Goal: Book appointment/travel/reservation

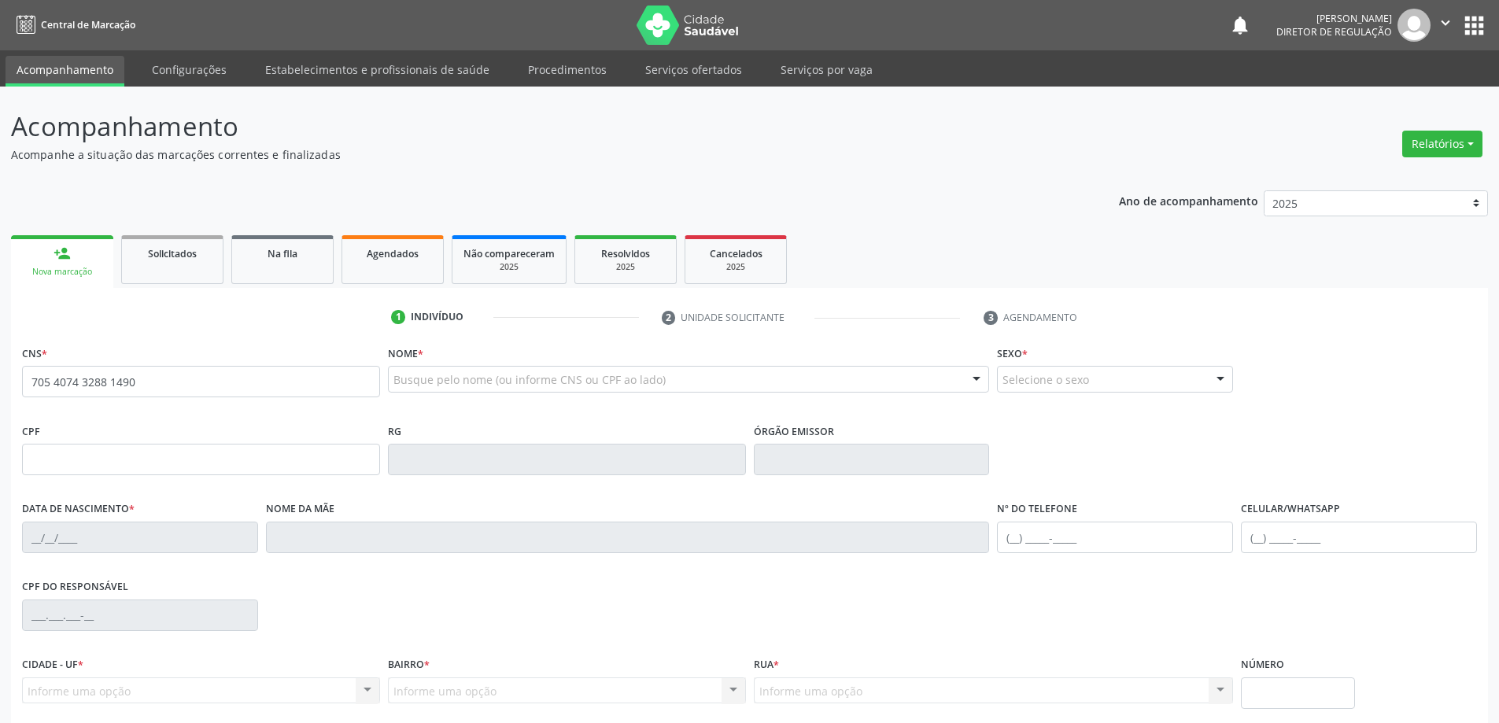
type input "705 4074 3288 1490"
type input "2[DATE]"
type input "S/N"
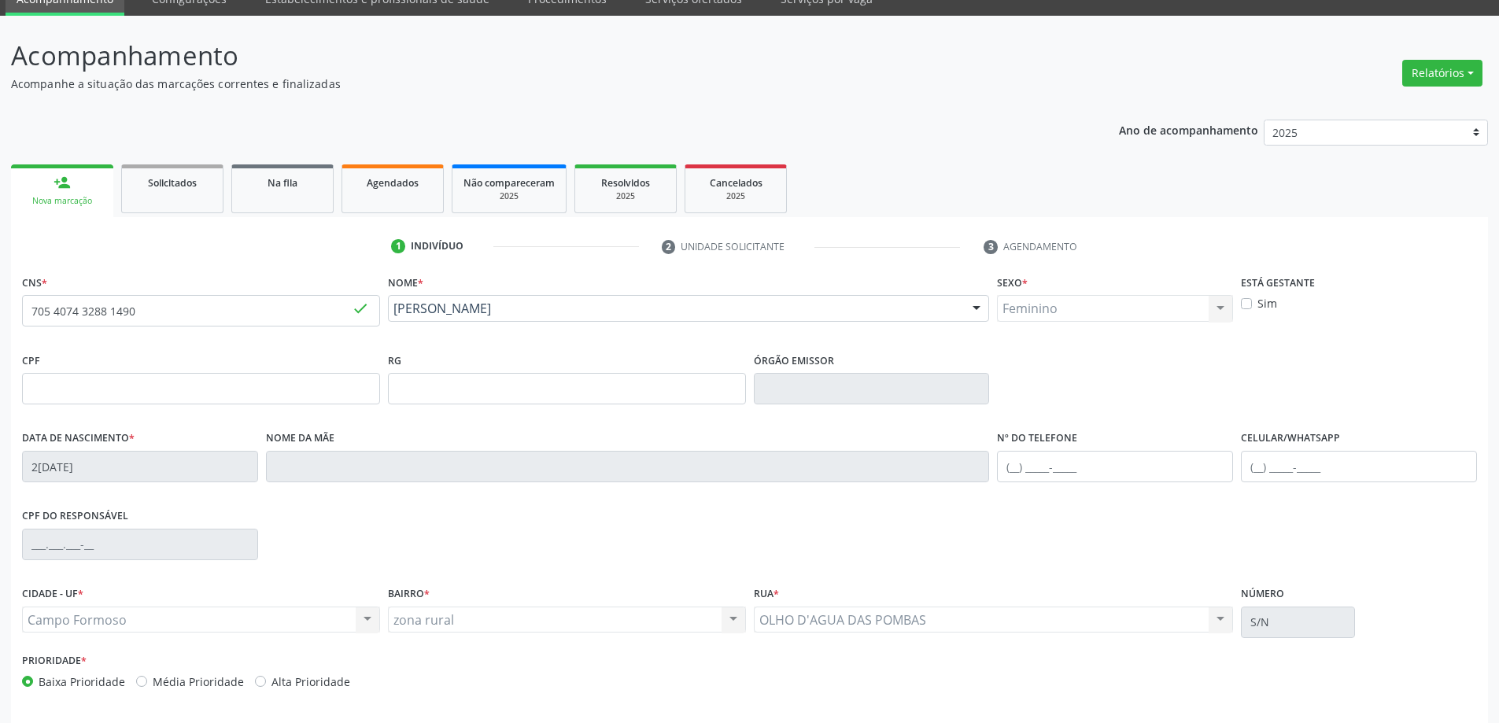
scroll to position [130, 0]
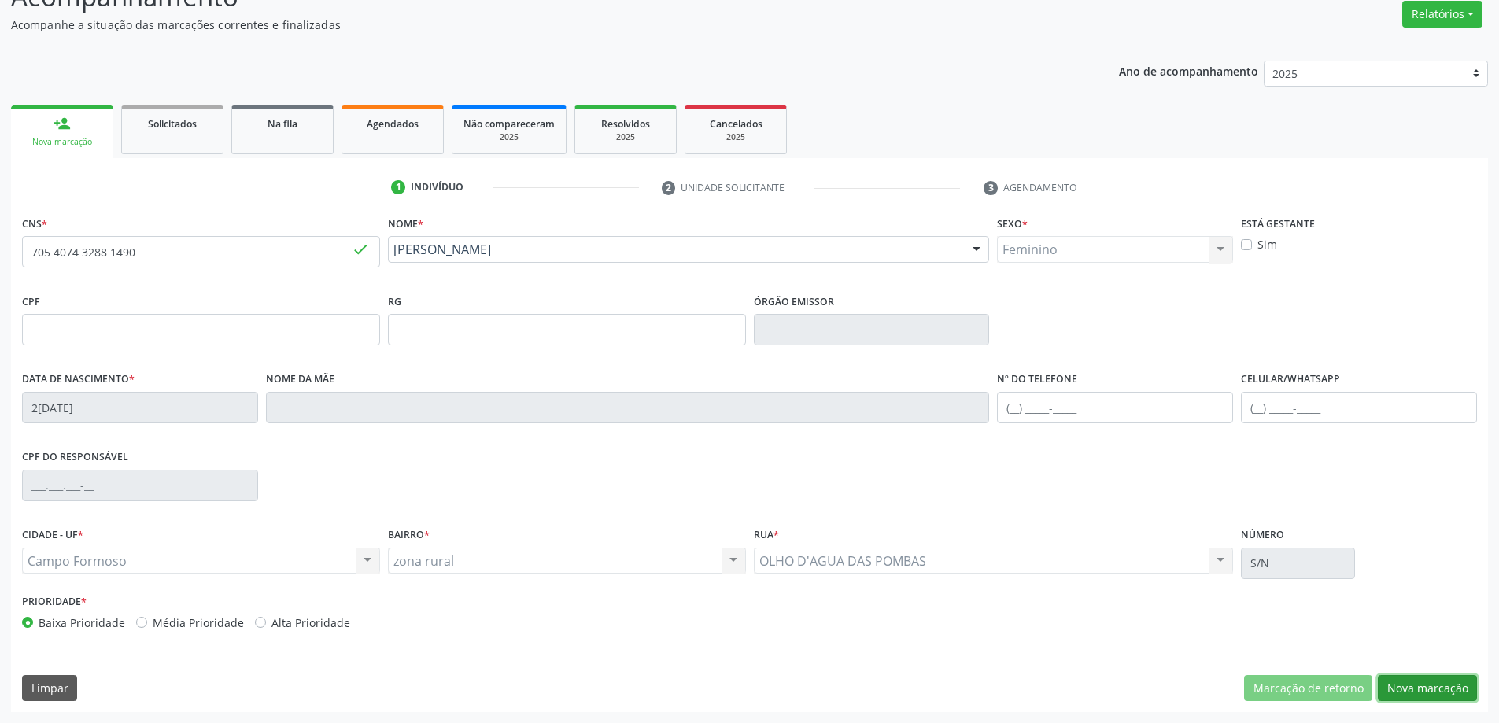
click at [1405, 696] on button "Nova marcação" at bounding box center [1427, 688] width 99 height 27
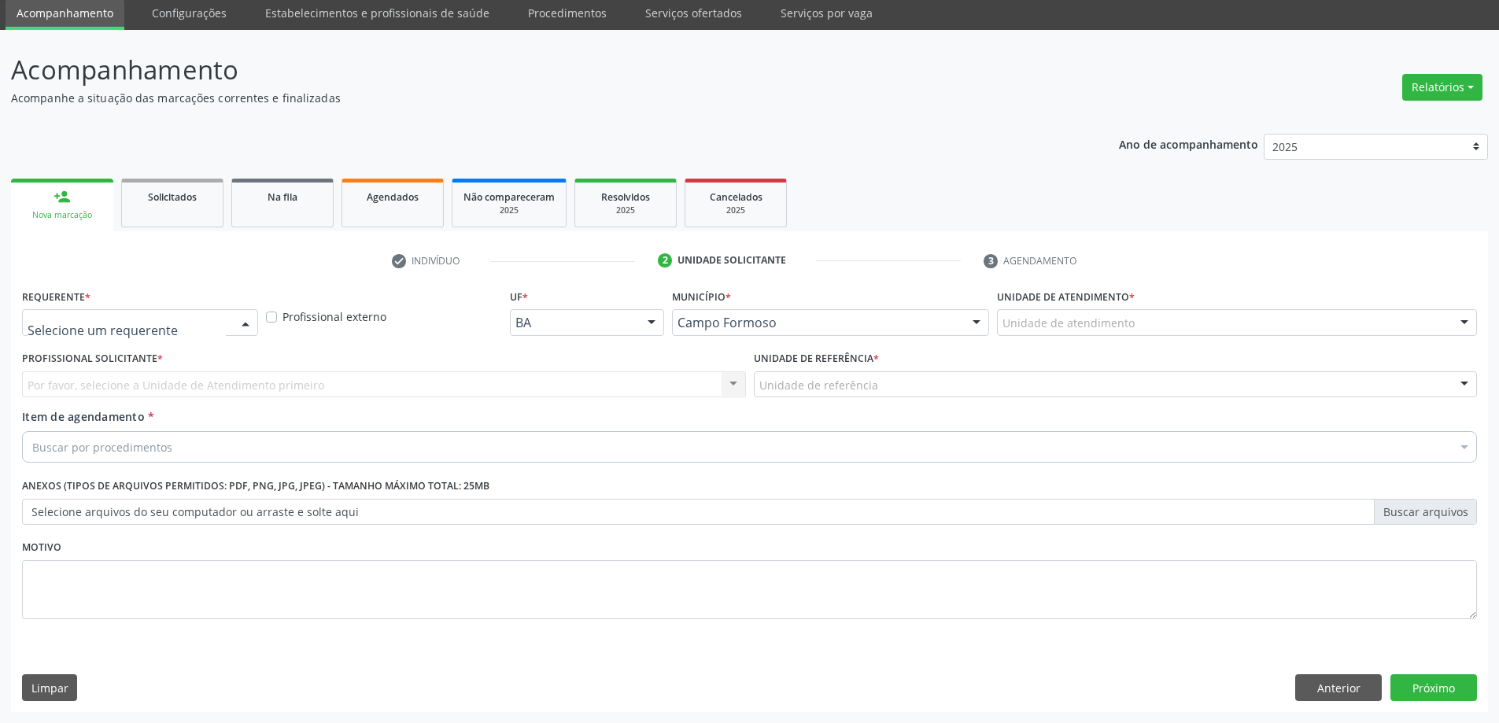
drag, startPoint x: 158, startPoint y: 312, endPoint x: 157, endPoint y: 320, distance: 8.8
click at [158, 314] on div at bounding box center [140, 322] width 236 height 27
click at [150, 404] on div "Profissional Solicitante * Por favor, selecione a Unidade de Atendimento primei…" at bounding box center [384, 377] width 732 height 61
click at [203, 338] on div "Requerente * Profissional de Saúde Profissional de Saúde Paciente Nenhum result…" at bounding box center [140, 315] width 244 height 61
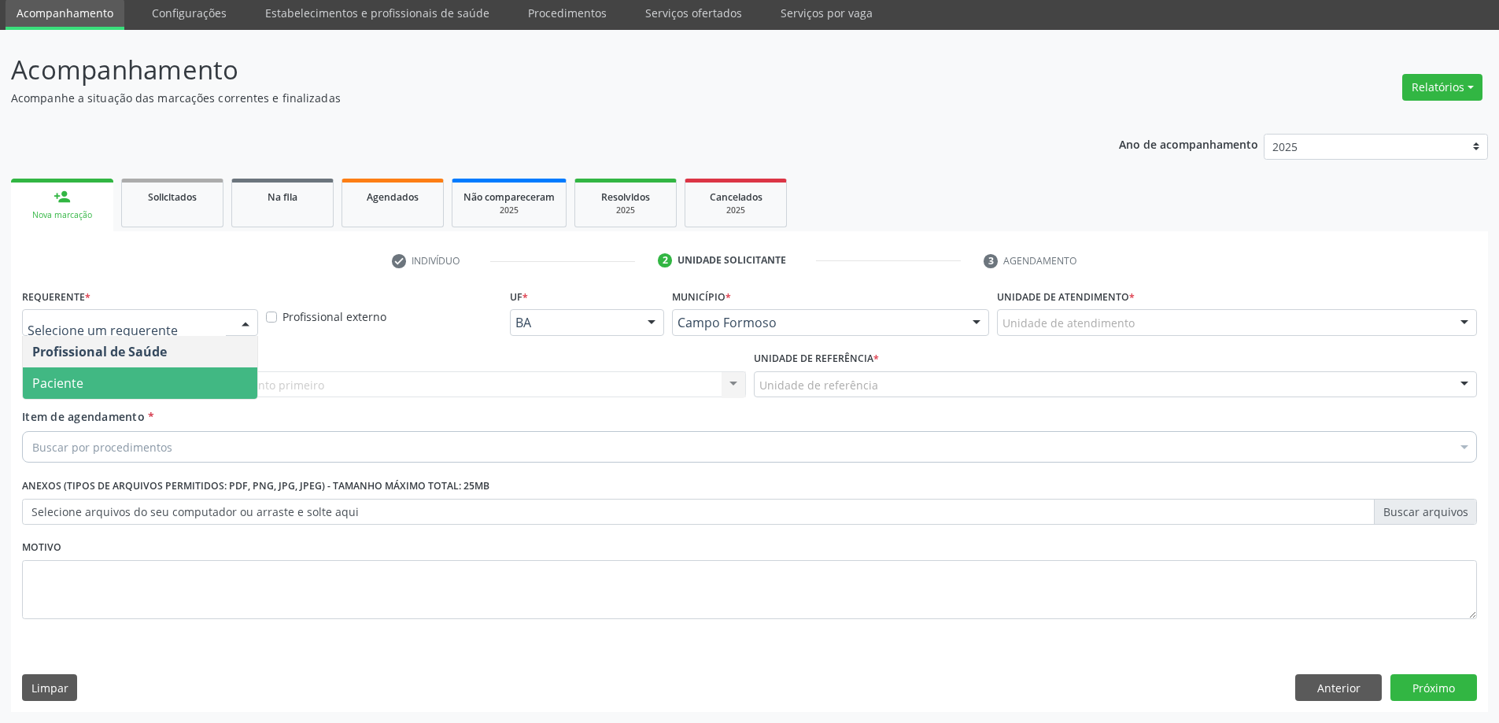
click at [195, 397] on span "Paciente" at bounding box center [140, 383] width 235 height 31
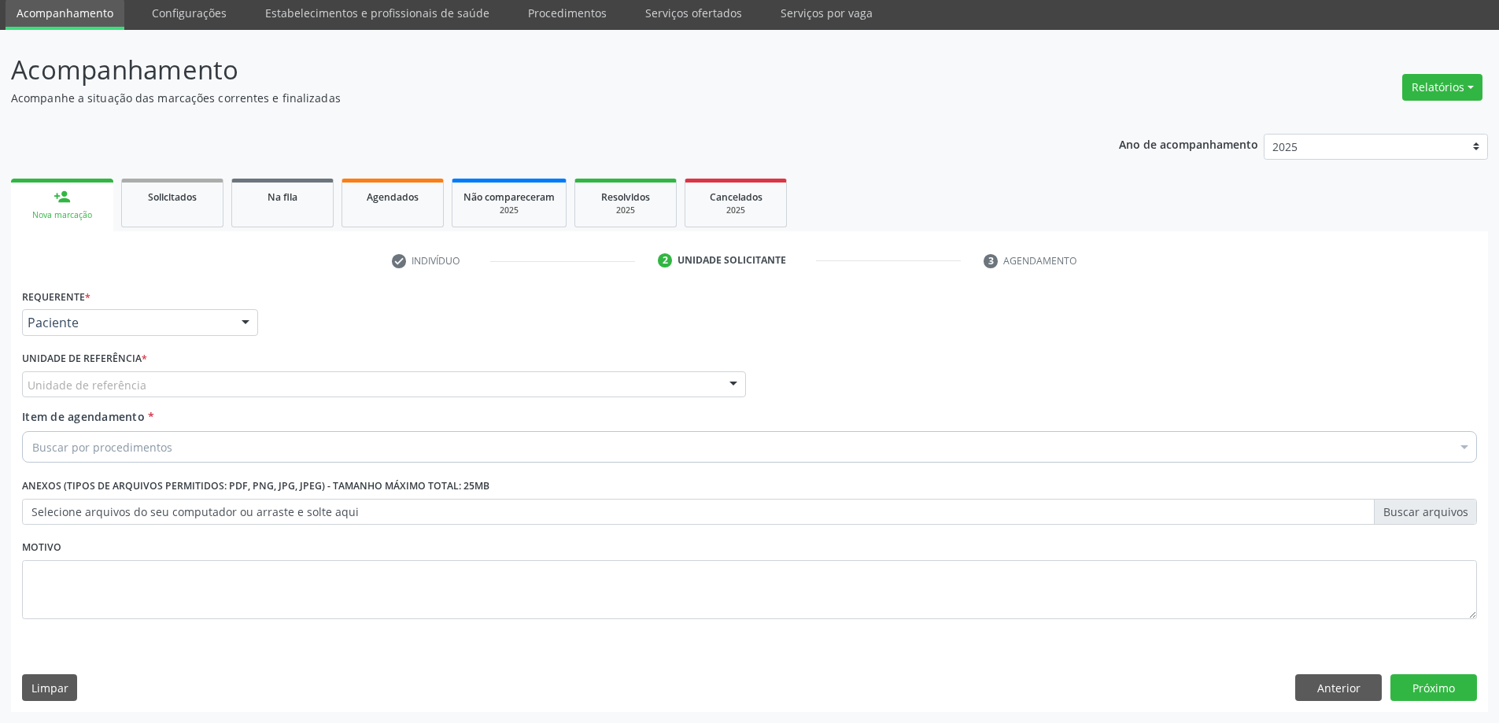
click at [271, 384] on div "Unidade de referência" at bounding box center [384, 384] width 724 height 27
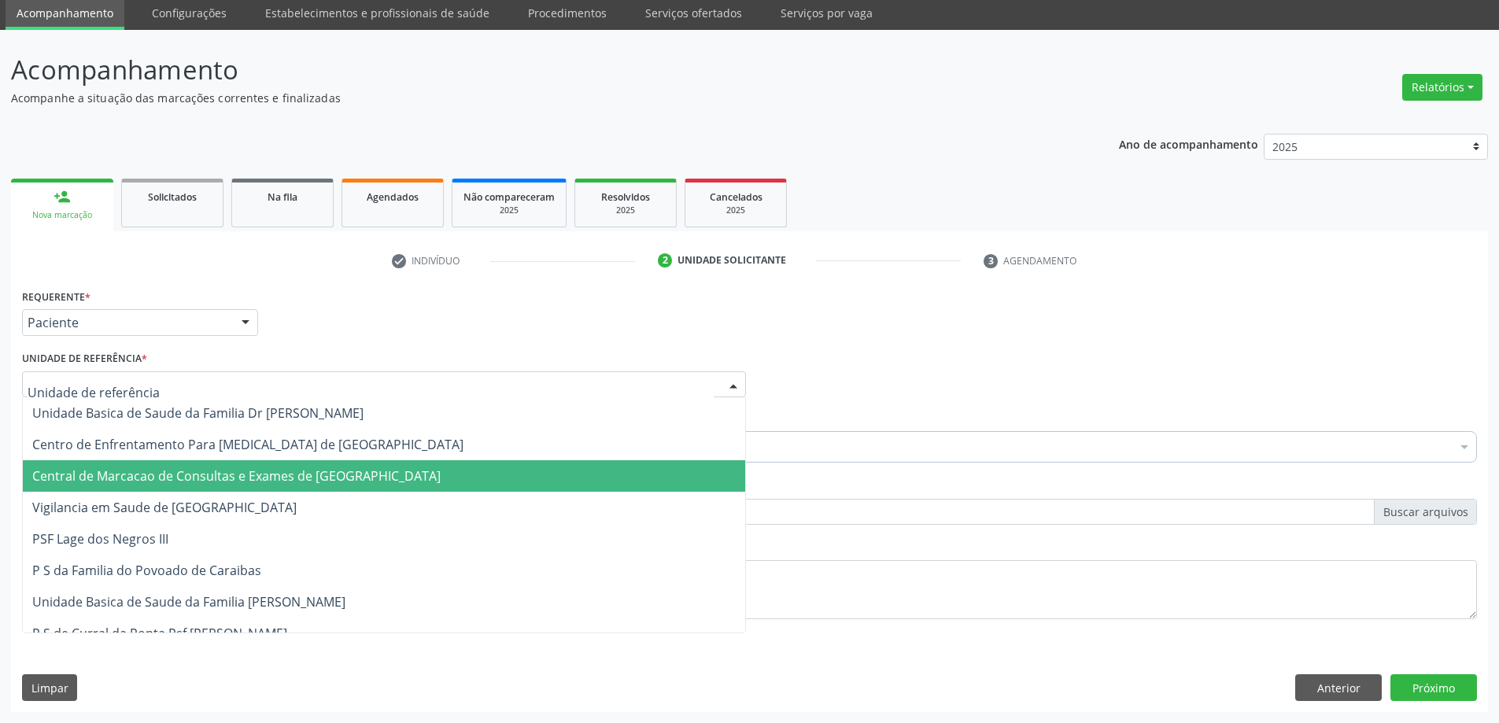
click at [239, 467] on span "Central de Marcacao de Consultas e Exames de [GEOGRAPHIC_DATA]" at bounding box center [236, 475] width 408 height 17
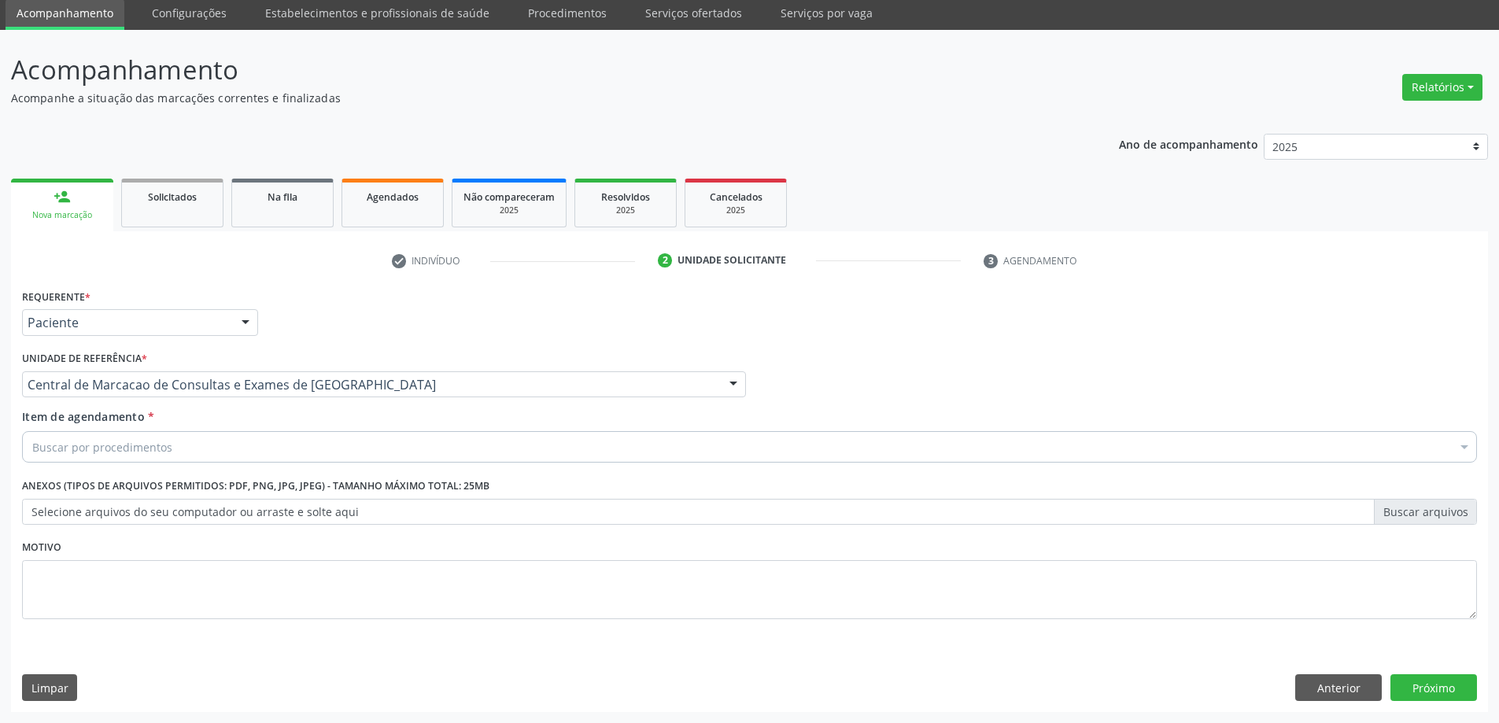
click at [258, 442] on div "Buscar por procedimentos" at bounding box center [749, 446] width 1455 height 31
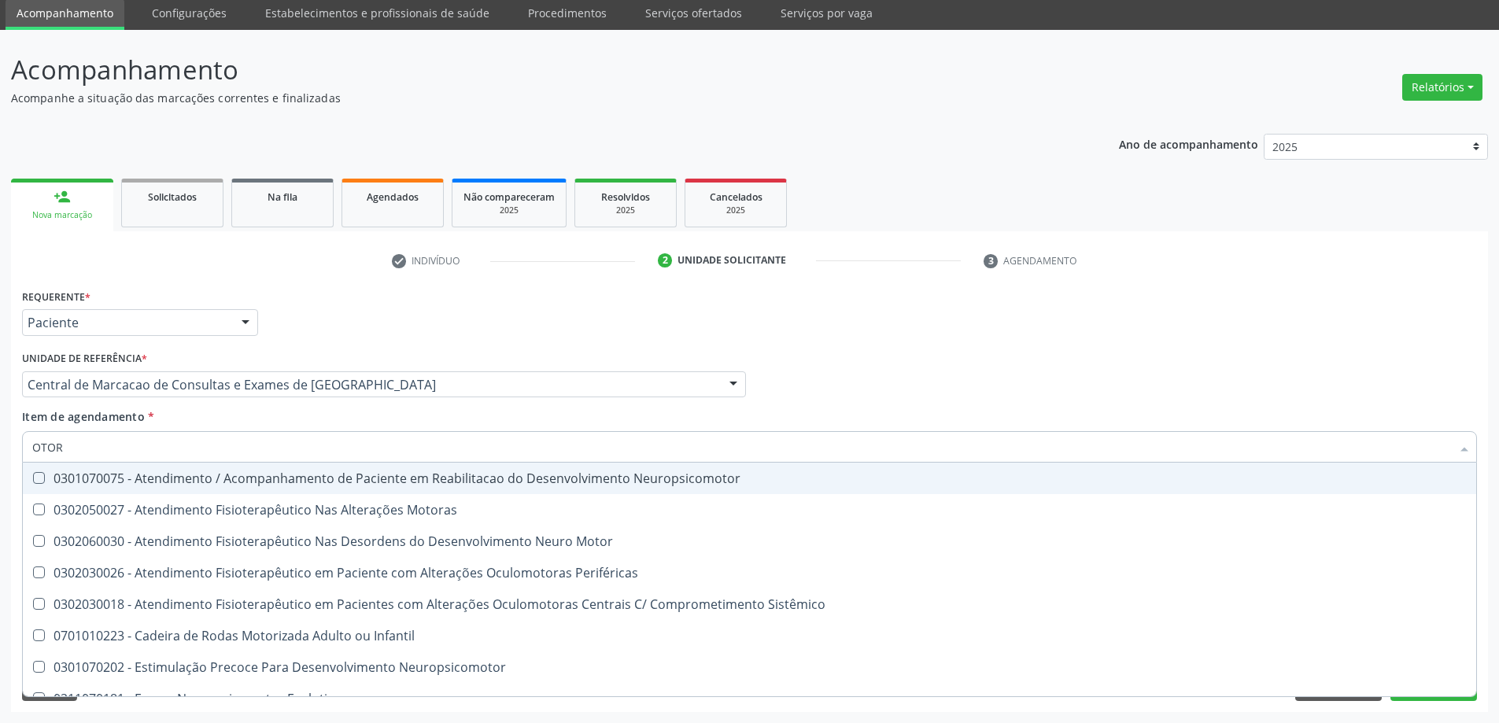
type input "OTORR"
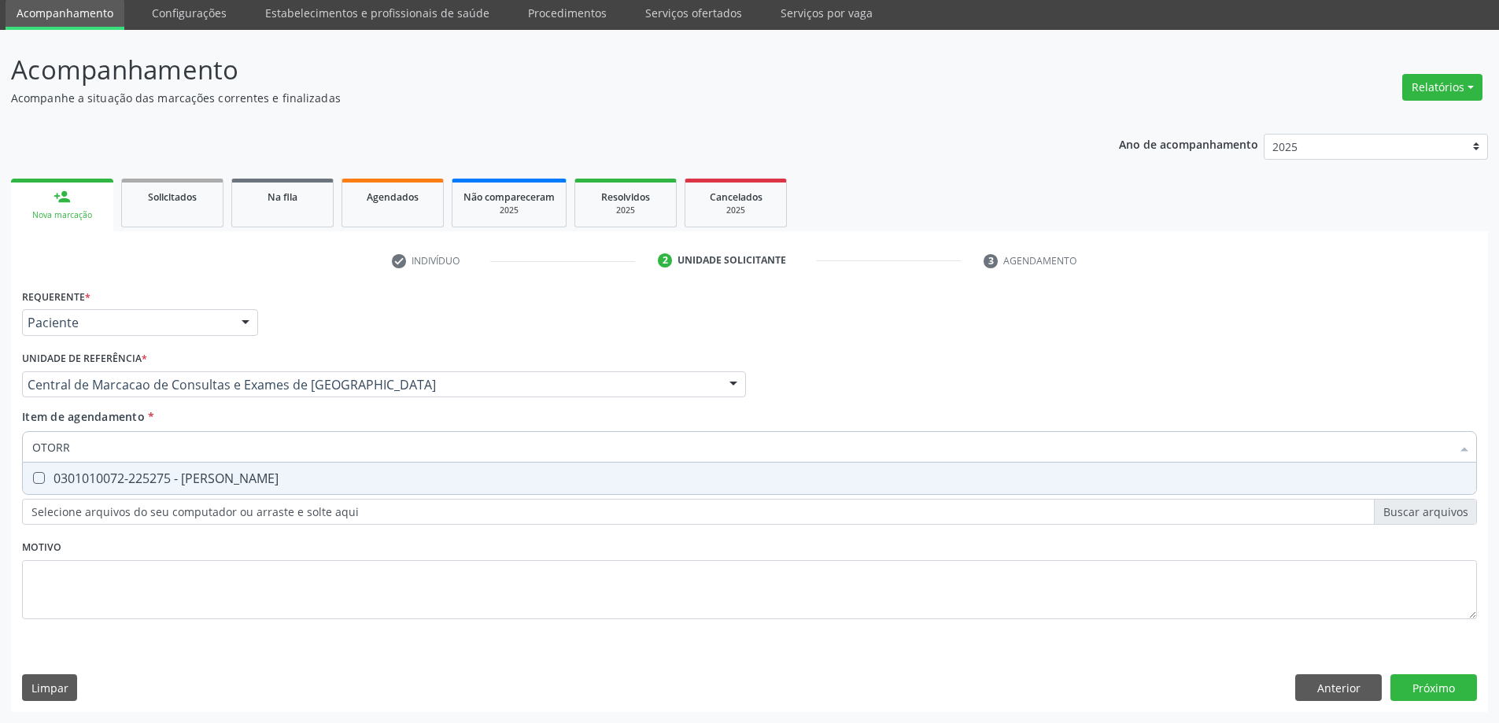
click at [310, 478] on div "0301010072-225275 - [PERSON_NAME]" at bounding box center [749, 478] width 1435 height 13
checkbox Otorrinolaringologista "true"
click at [1428, 696] on div "Requerente * Paciente Profissional de Saúde Paciente Nenhum resultado encontrad…" at bounding box center [749, 498] width 1477 height 427
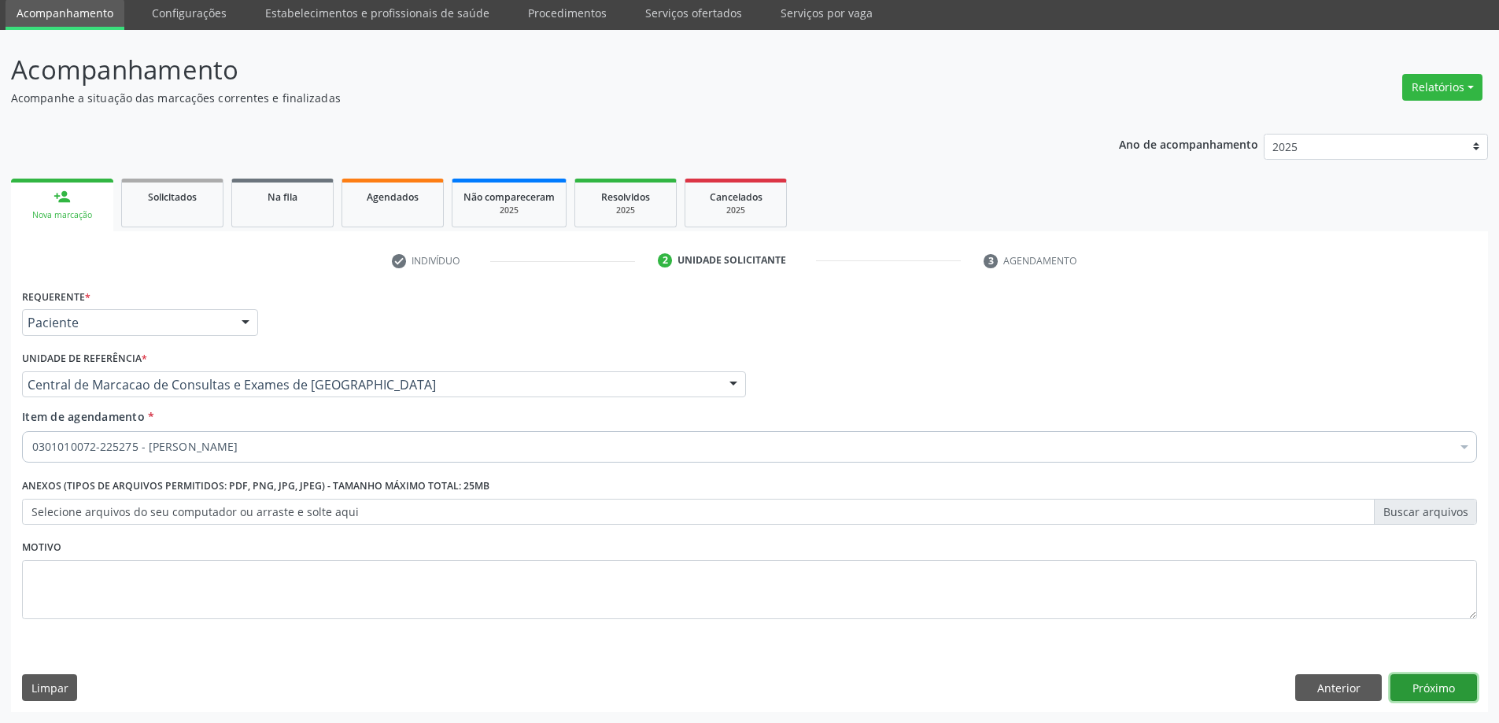
click at [1439, 693] on button "Próximo" at bounding box center [1434, 687] width 87 height 27
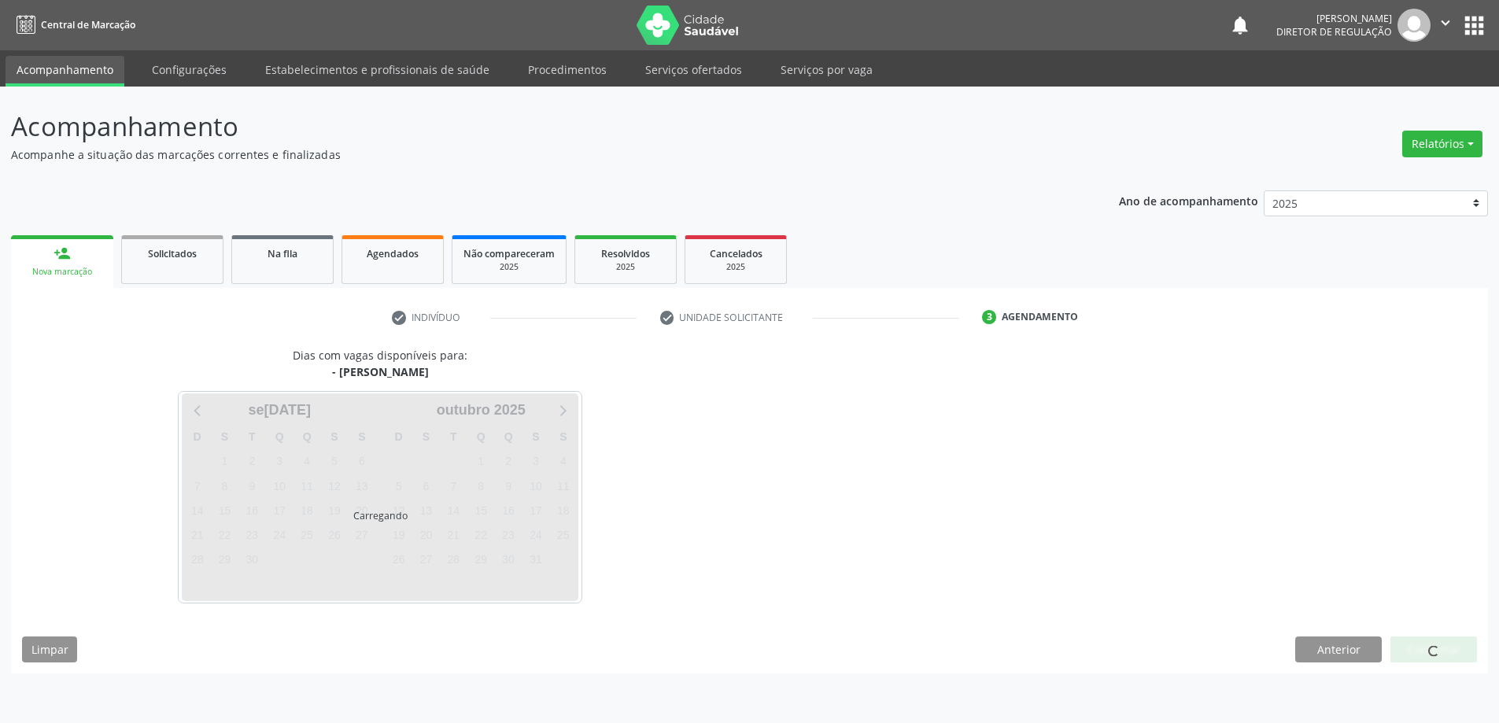
scroll to position [0, 0]
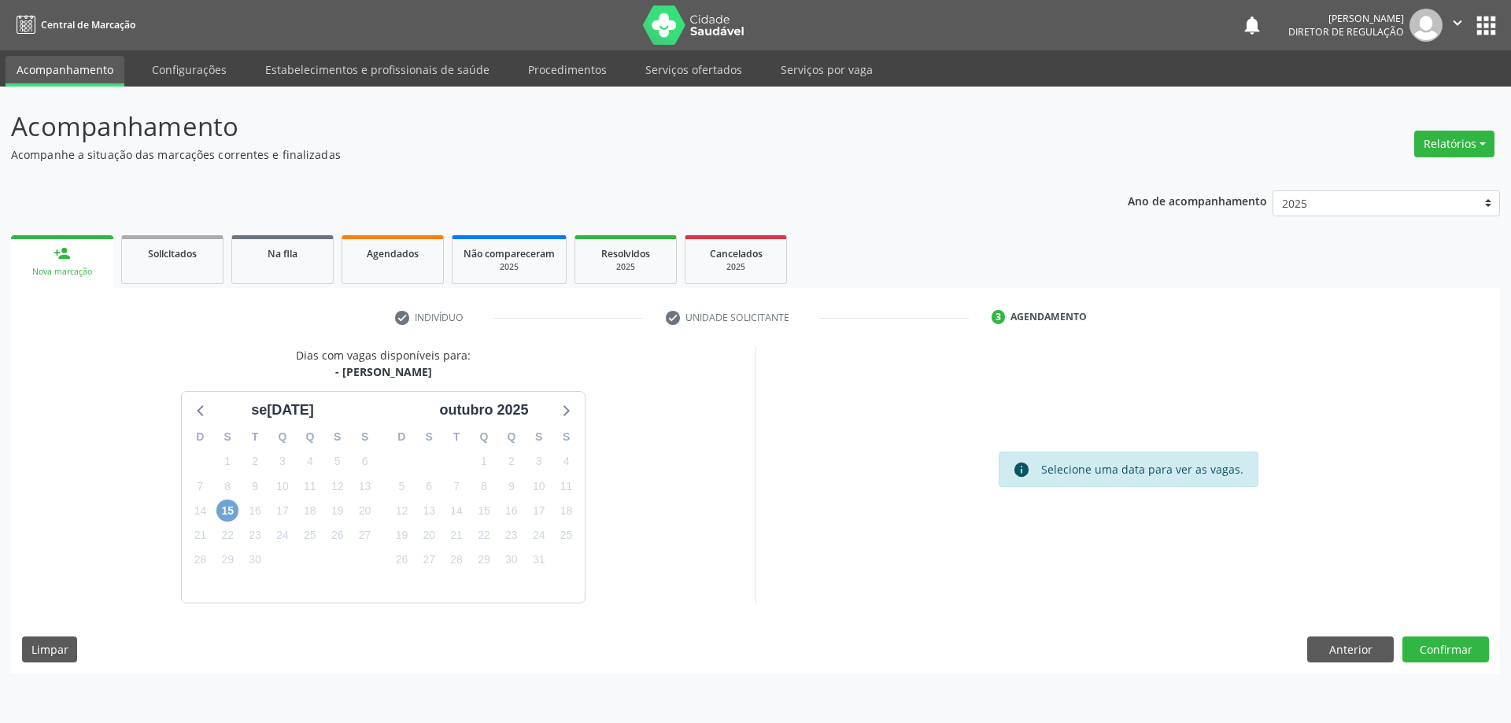
click at [231, 515] on span "15" at bounding box center [227, 511] width 22 height 22
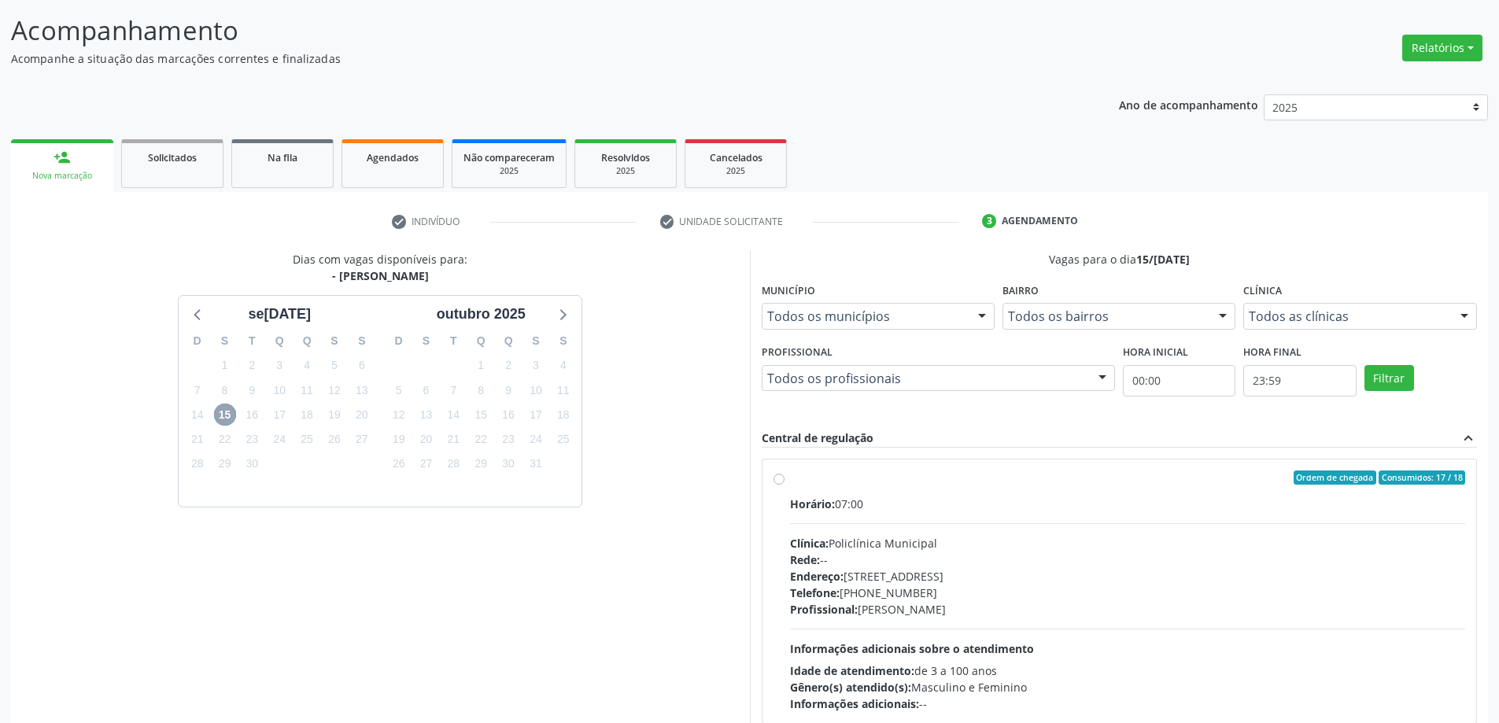
scroll to position [157, 0]
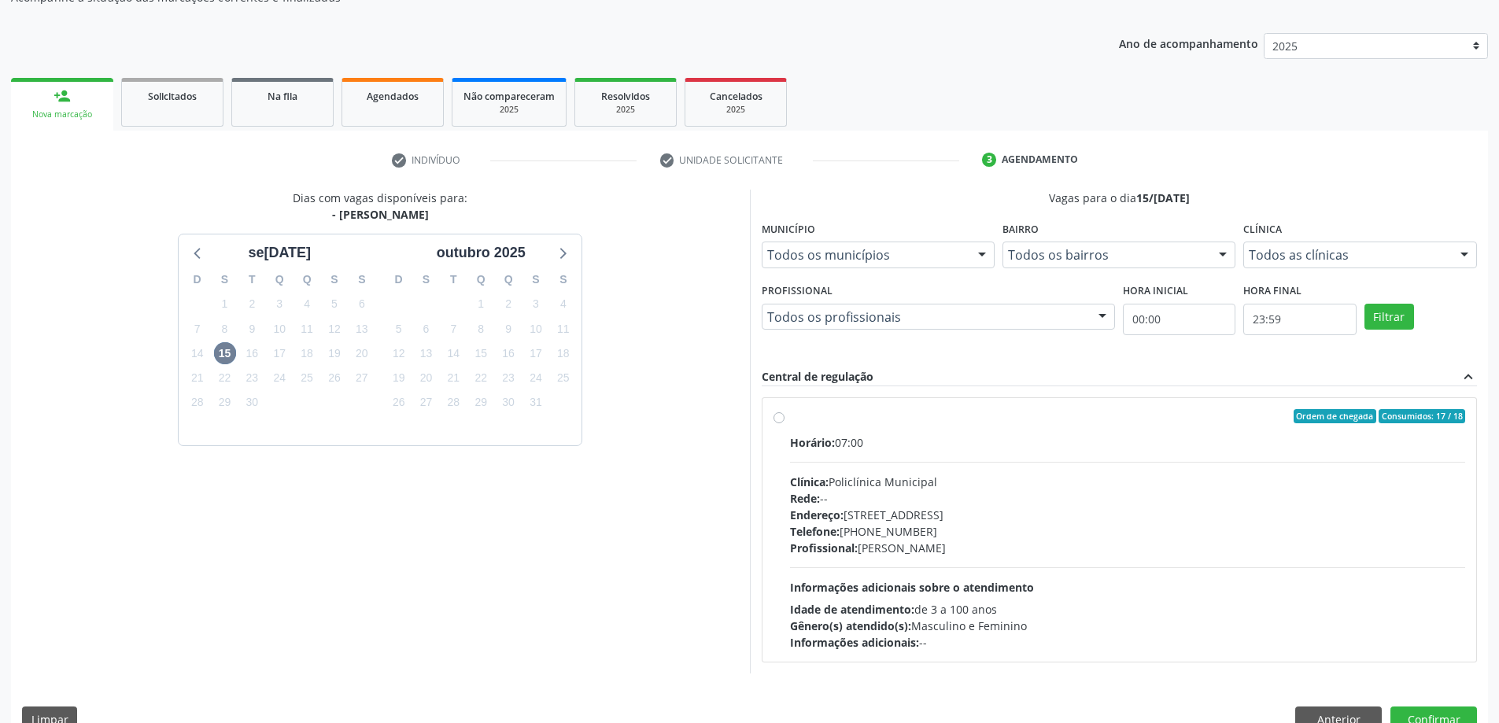
click at [1051, 481] on div "Clínica: Policlínica Municipal" at bounding box center [1128, 482] width 676 height 17
click at [785, 423] on input "Ordem de chegada Consumidos: 17 / 18 Horário: 07:00 Clínica: Policlínica Munici…" at bounding box center [779, 416] width 11 height 14
radio input "true"
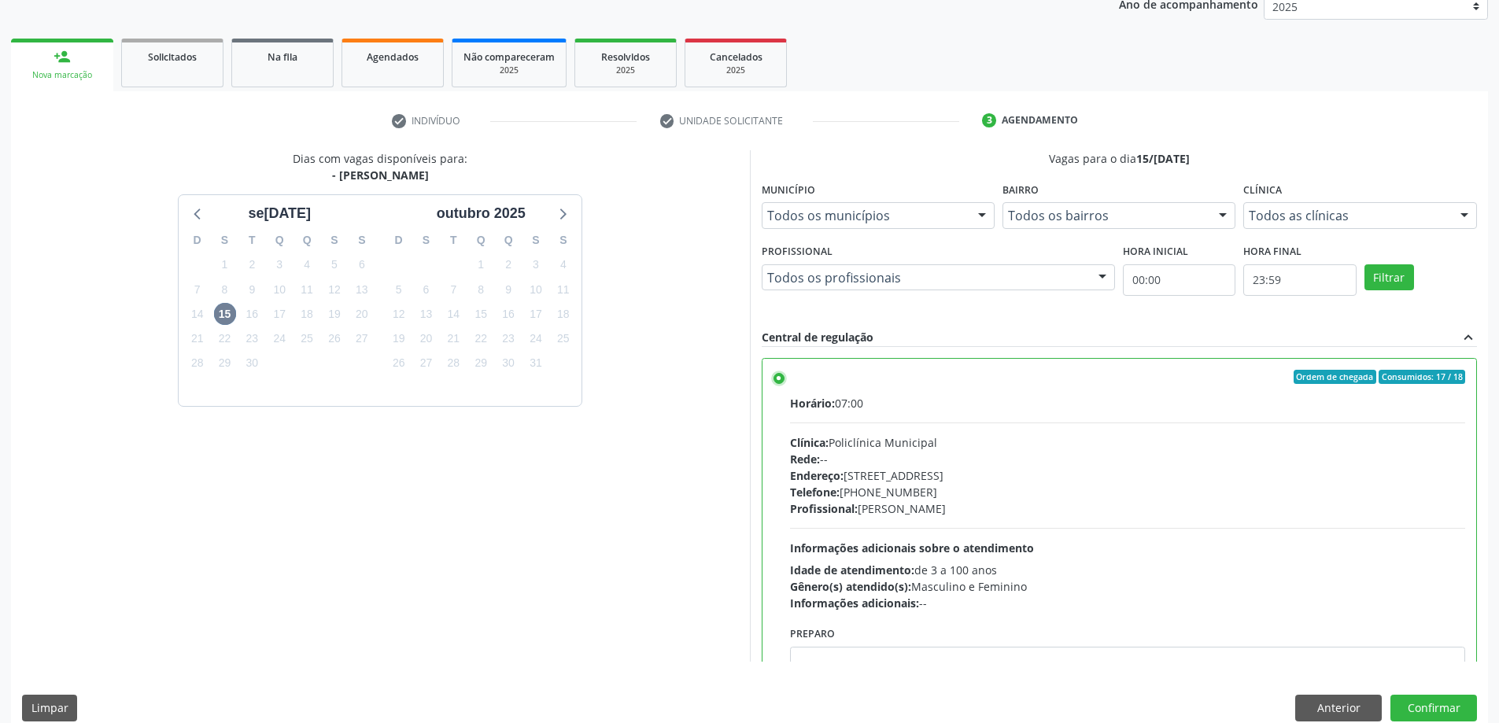
scroll to position [217, 0]
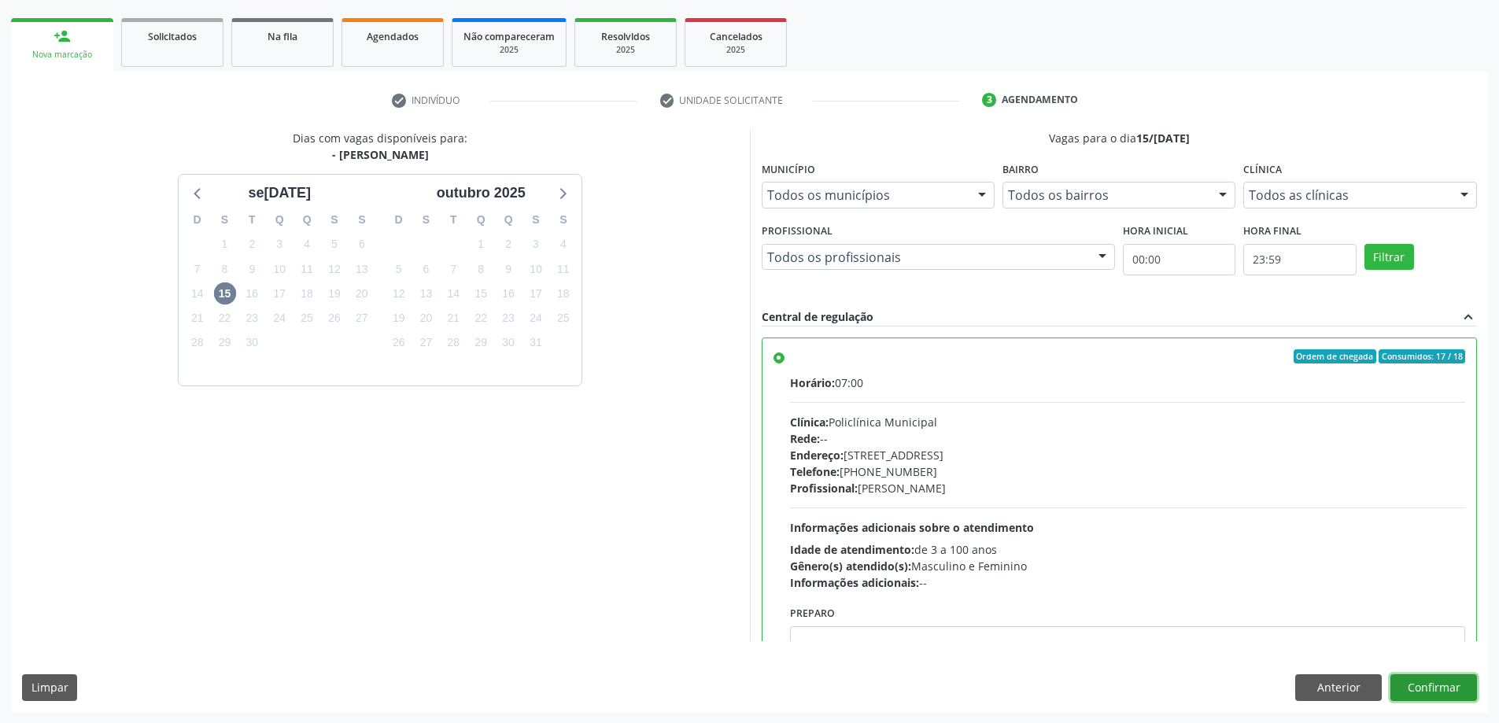
click at [1414, 689] on button "Confirmar" at bounding box center [1434, 687] width 87 height 27
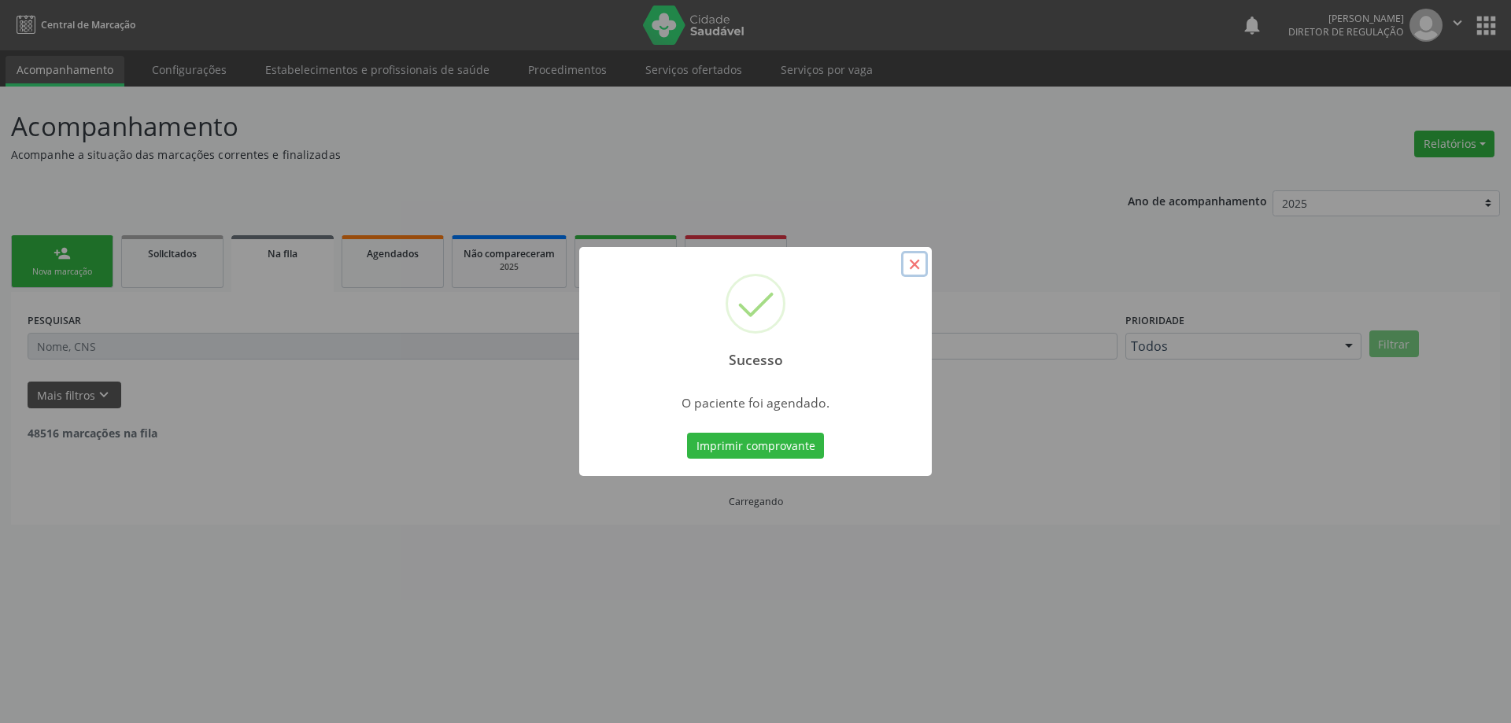
click at [913, 275] on button "×" at bounding box center [914, 264] width 27 height 27
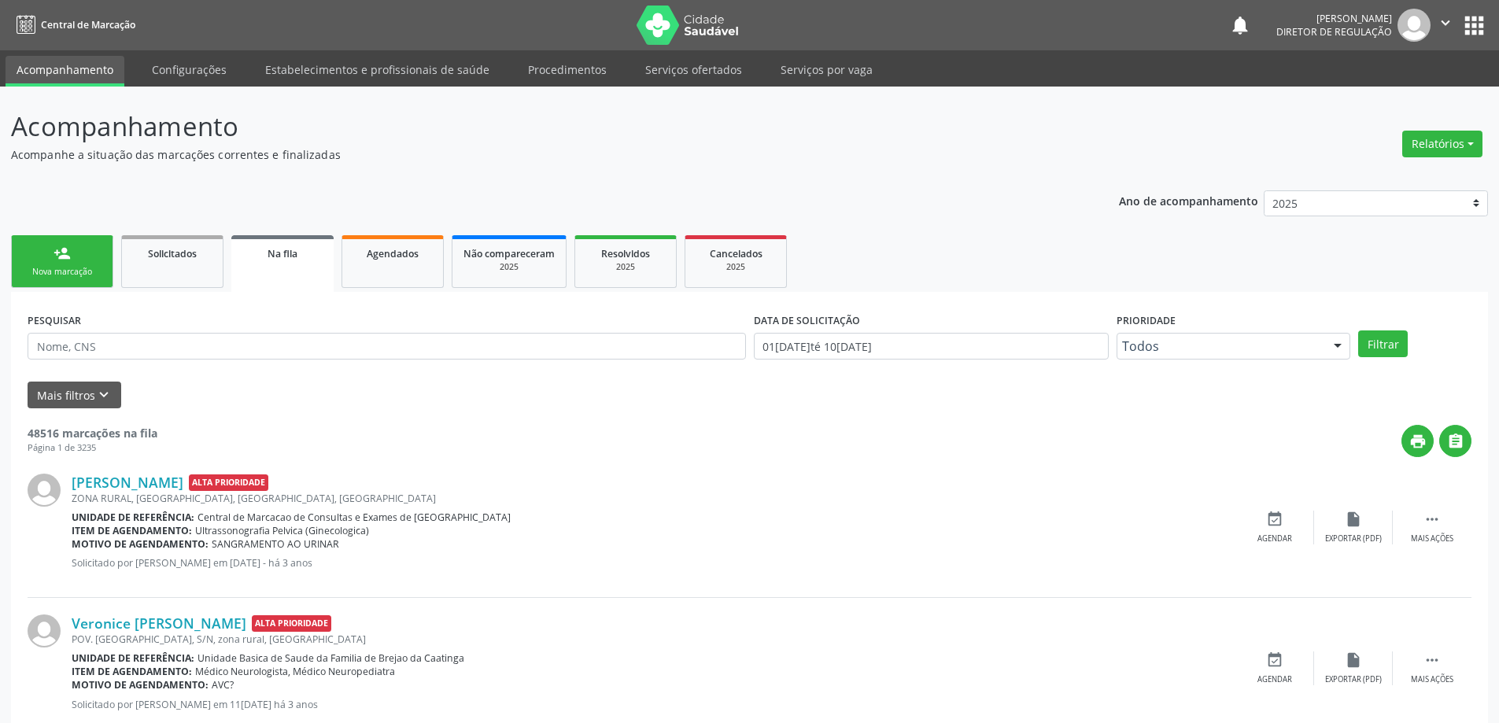
click at [1458, 31] on button "" at bounding box center [1446, 25] width 30 height 33
click at [1376, 91] on link "Sair" at bounding box center [1405, 96] width 109 height 22
